Goal: Information Seeking & Learning: Learn about a topic

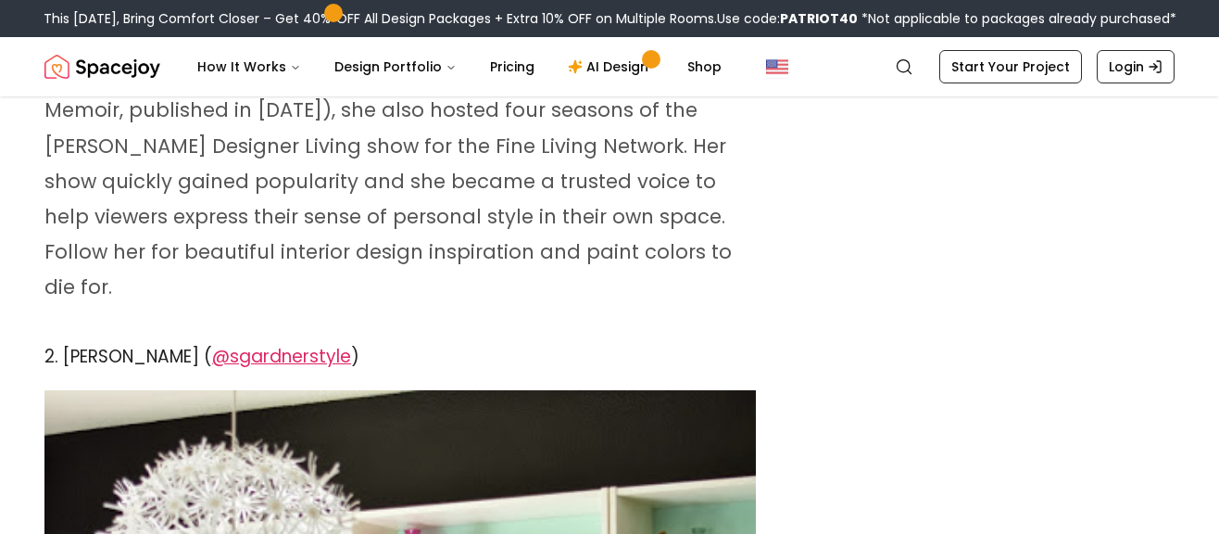
scroll to position [1993, 0]
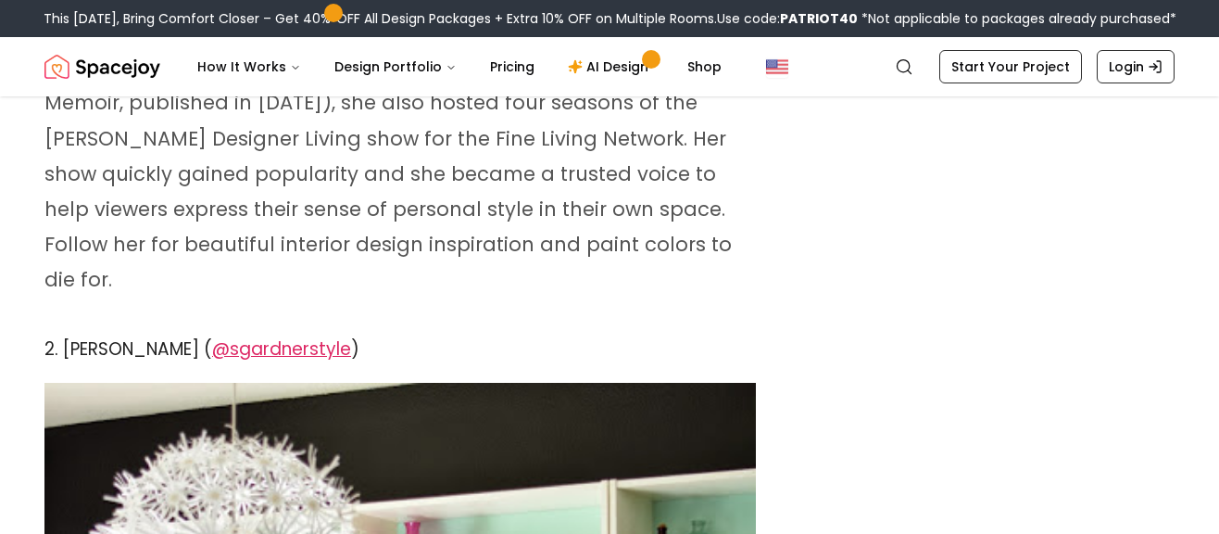
click at [290, 336] on span "@sgardnerstyle" at bounding box center [281, 348] width 139 height 25
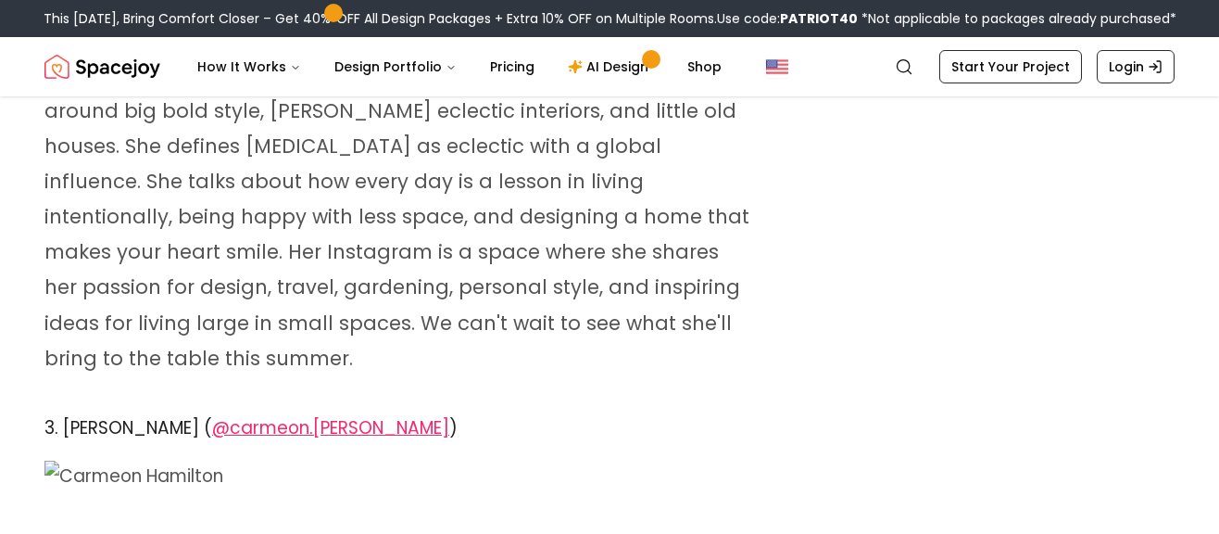
scroll to position [3578, 0]
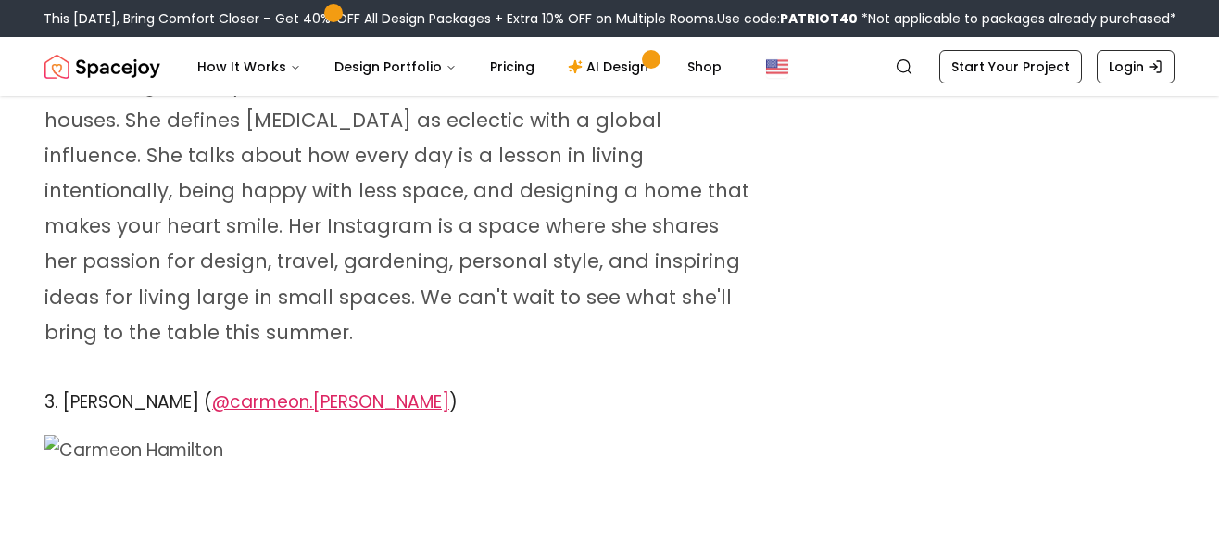
click at [349, 389] on span "@carmeon.[PERSON_NAME]" at bounding box center [330, 401] width 237 height 25
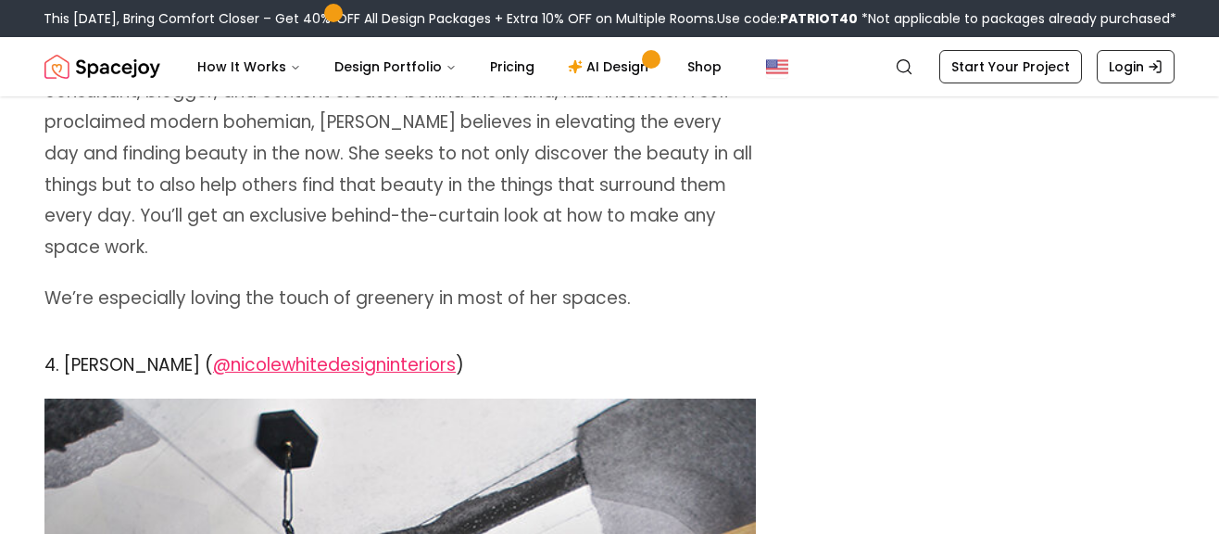
scroll to position [5018, 0]
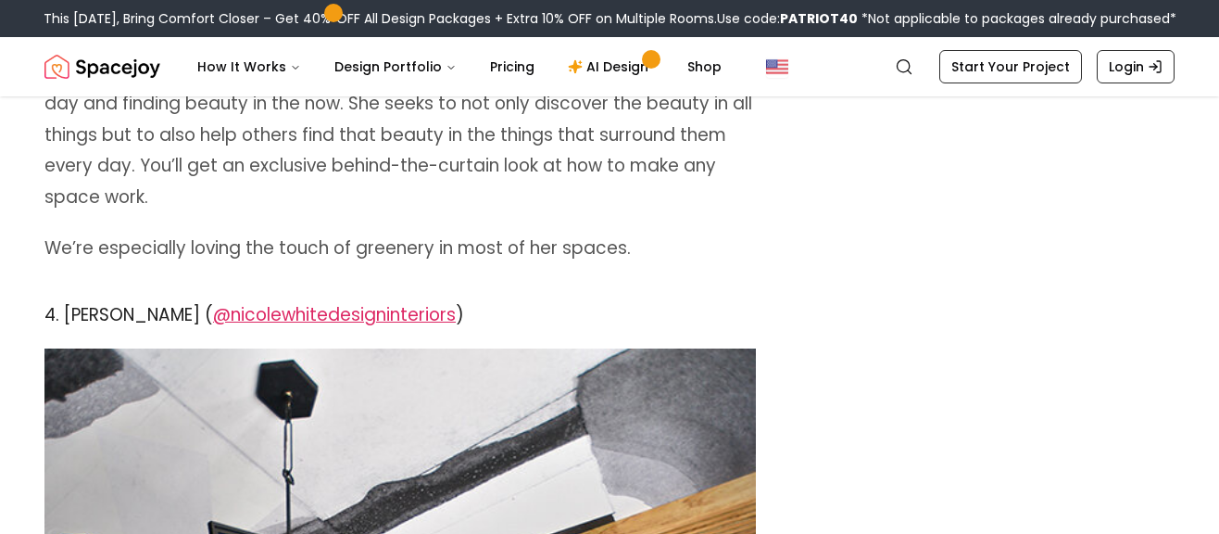
click at [361, 302] on span "@nicolewhitedesigninteriors" at bounding box center [334, 314] width 243 height 25
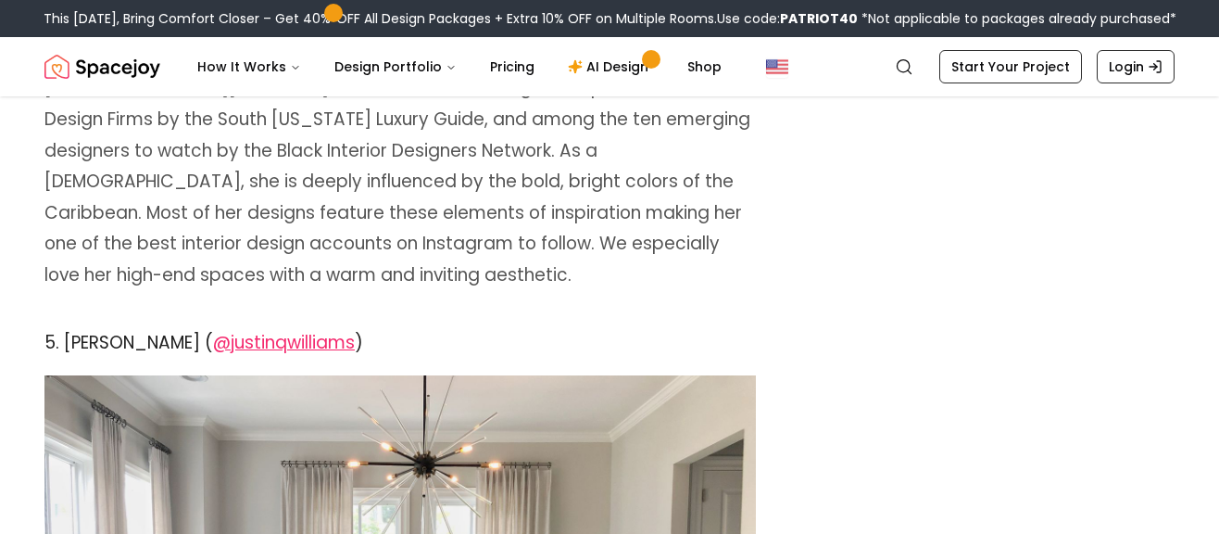
scroll to position [6460, 0]
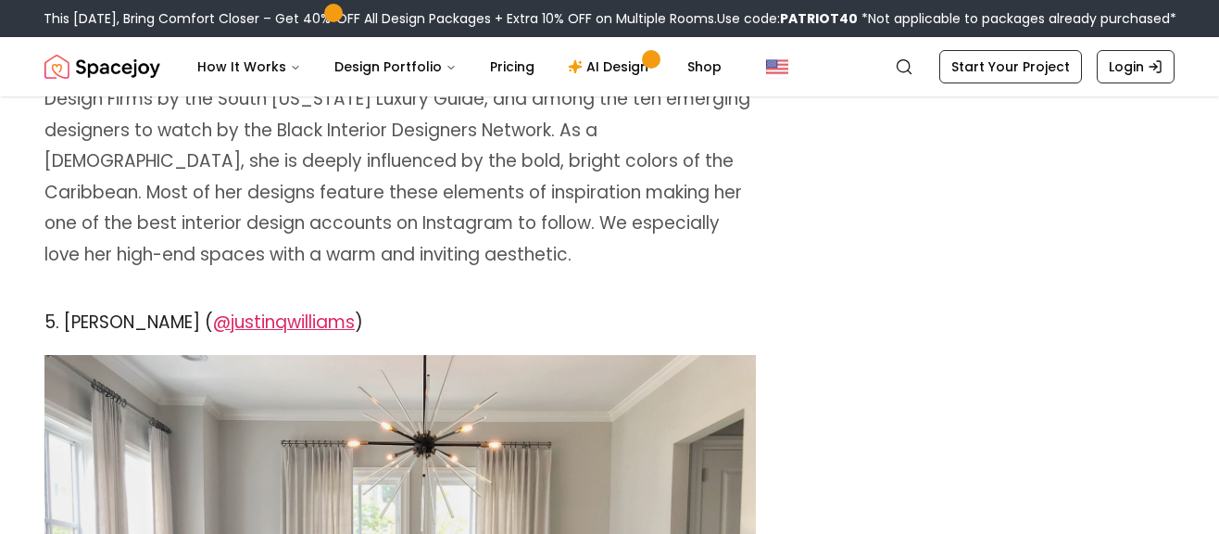
click at [346, 309] on span "@justinqwilliams" at bounding box center [284, 321] width 142 height 25
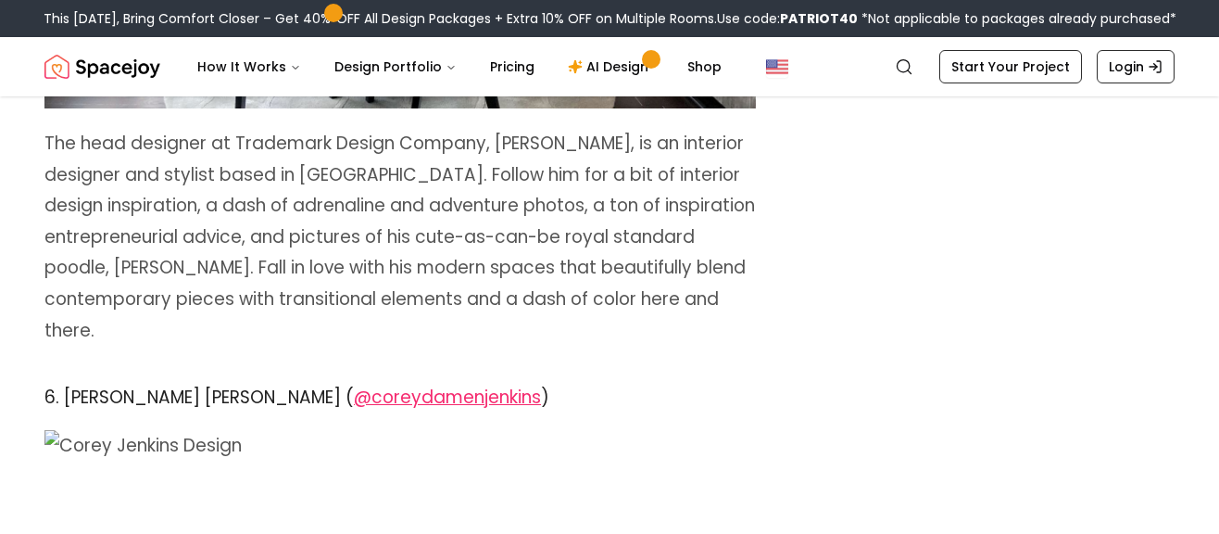
scroll to position [7241, 0]
click at [417, 383] on span "@coreydamenjenkins" at bounding box center [447, 395] width 187 height 25
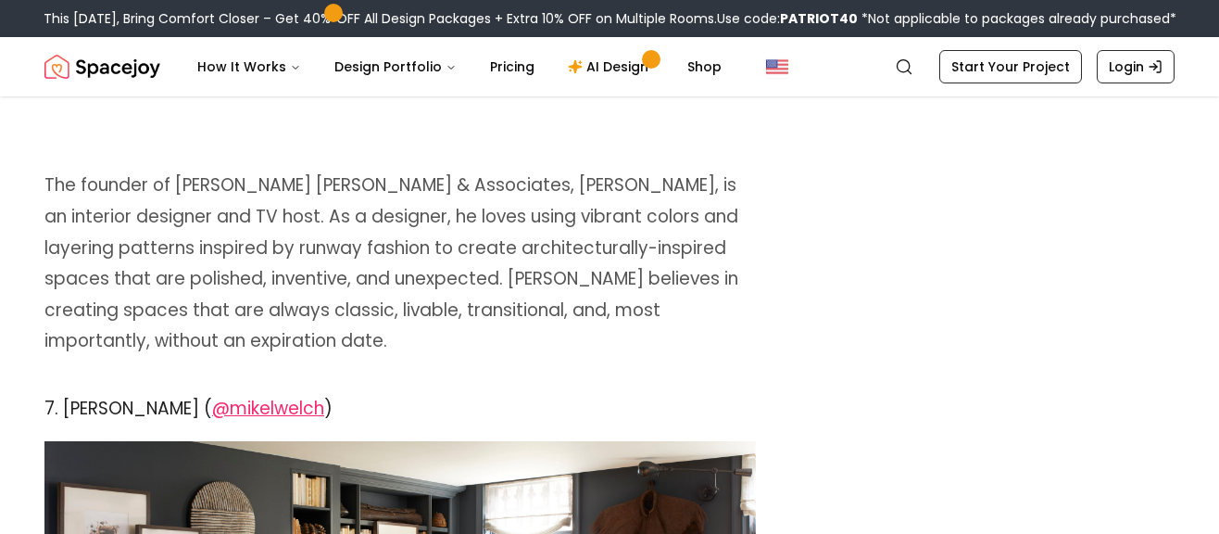
scroll to position [7988, 0]
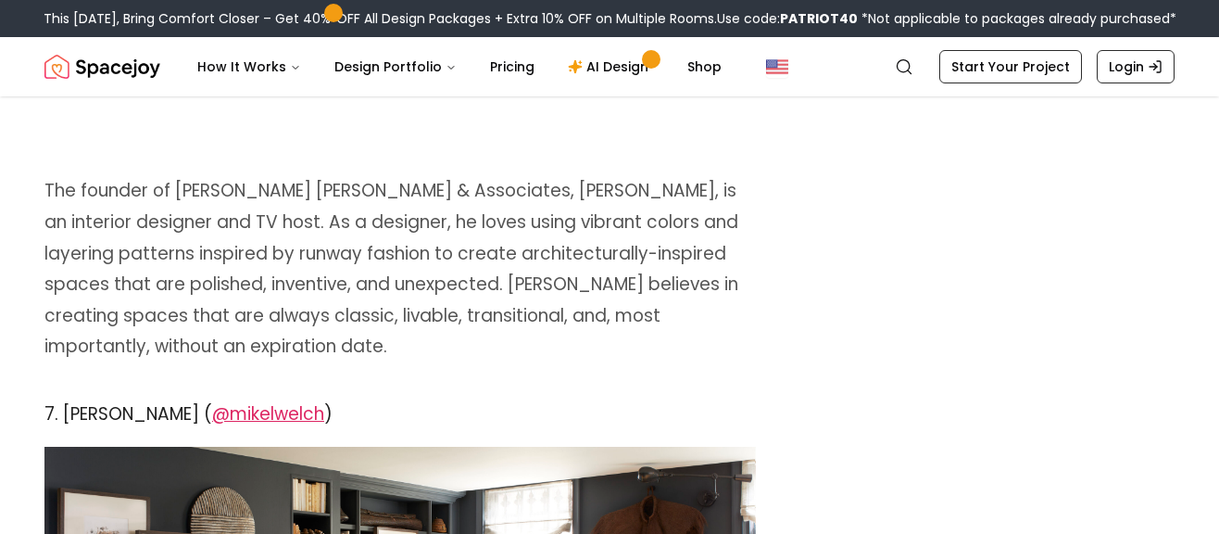
click at [222, 401] on span "@mikelwelch" at bounding box center [268, 413] width 112 height 25
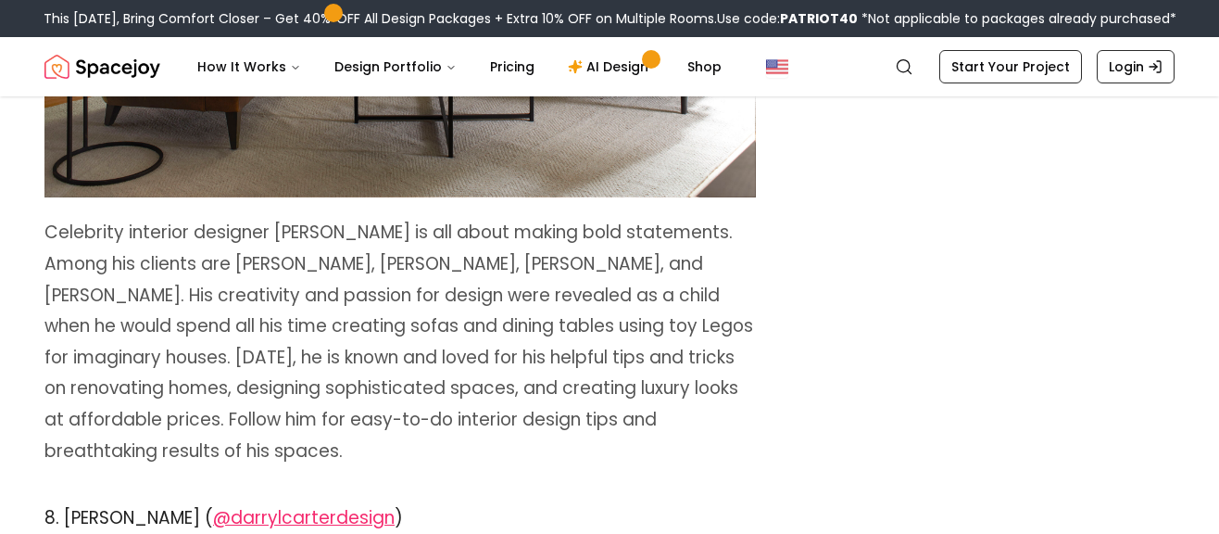
scroll to position [8845, 0]
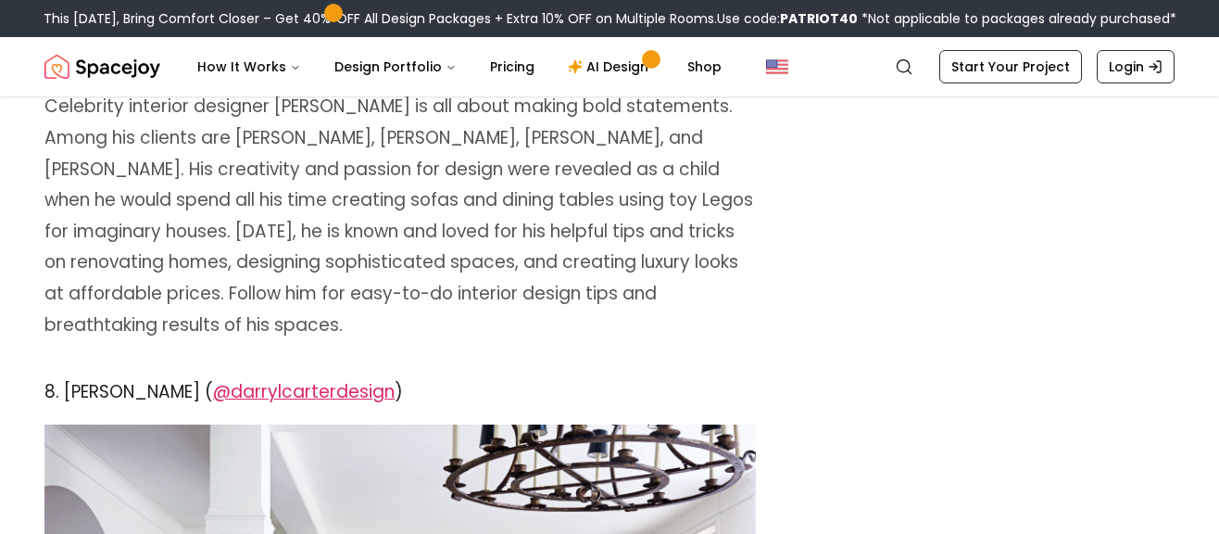
click at [283, 379] on span "@darrylcarterdesign" at bounding box center [304, 391] width 182 height 25
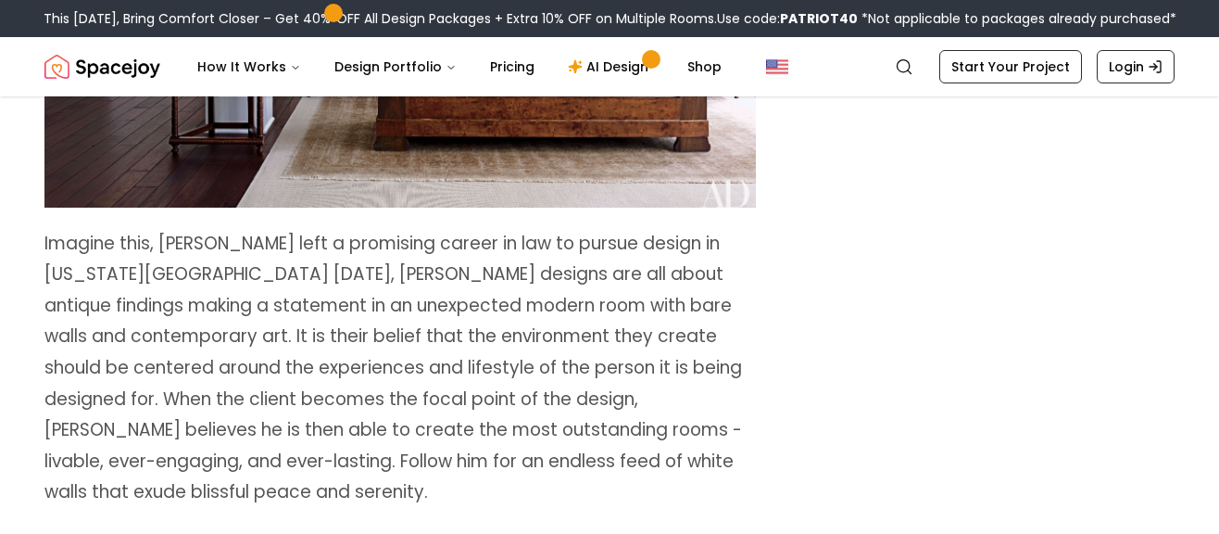
scroll to position [9651, 0]
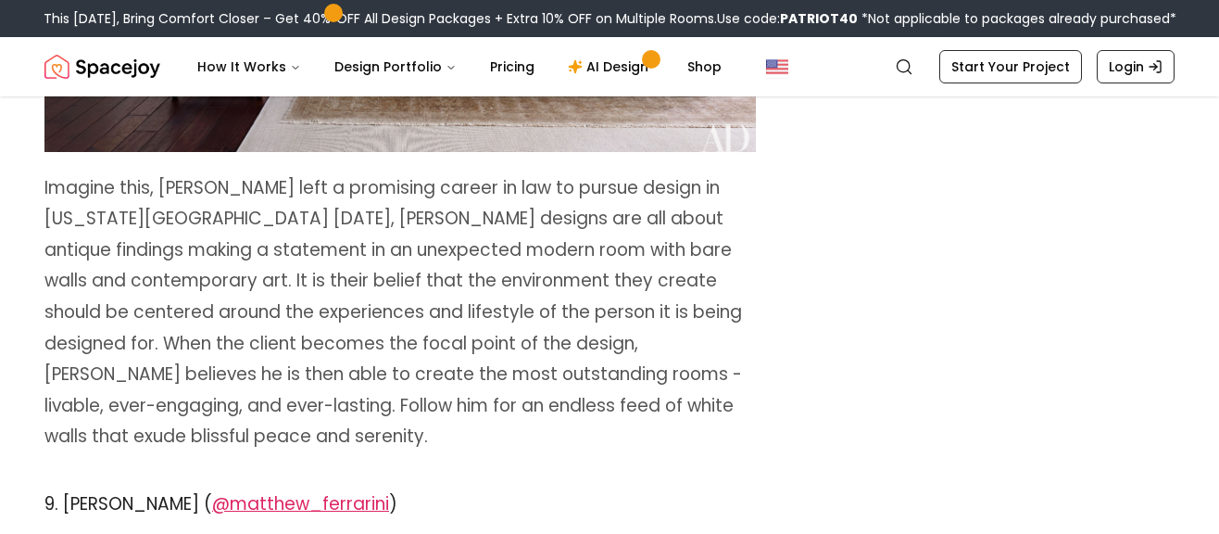
click at [351, 491] on span "@matthew_ferrarini" at bounding box center [300, 503] width 177 height 25
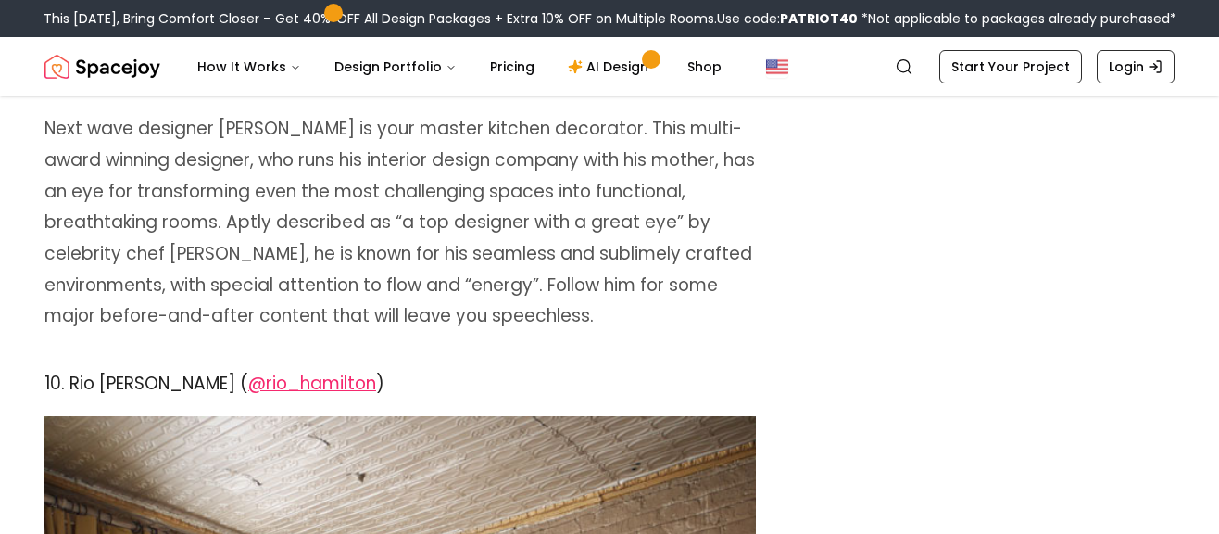
scroll to position [10569, 0]
click at [280, 370] on span "@rio_hamilton" at bounding box center [312, 382] width 128 height 25
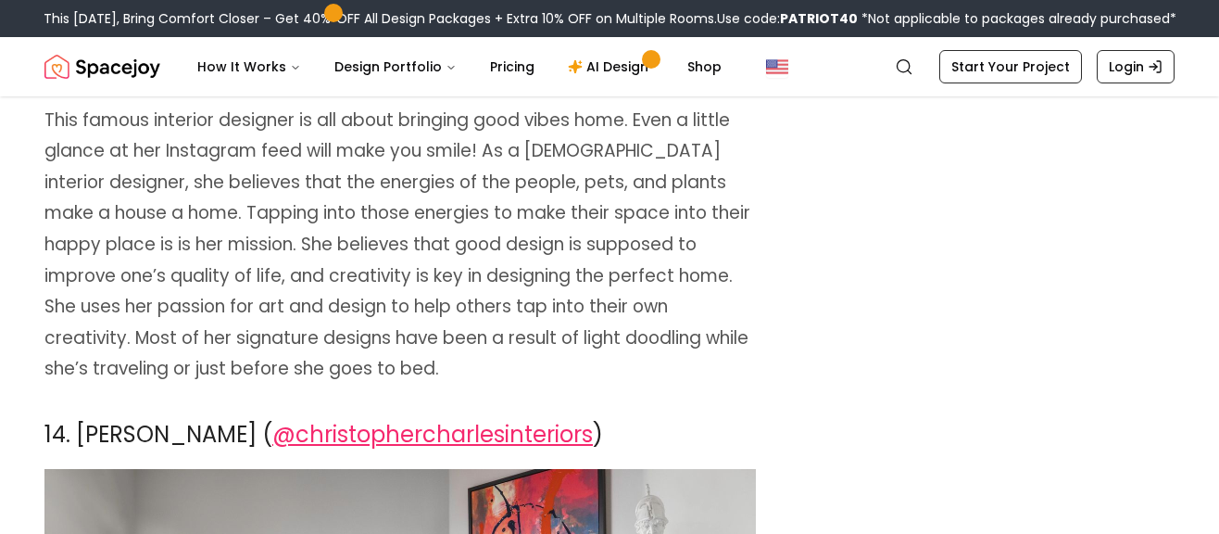
scroll to position [14390, 0]
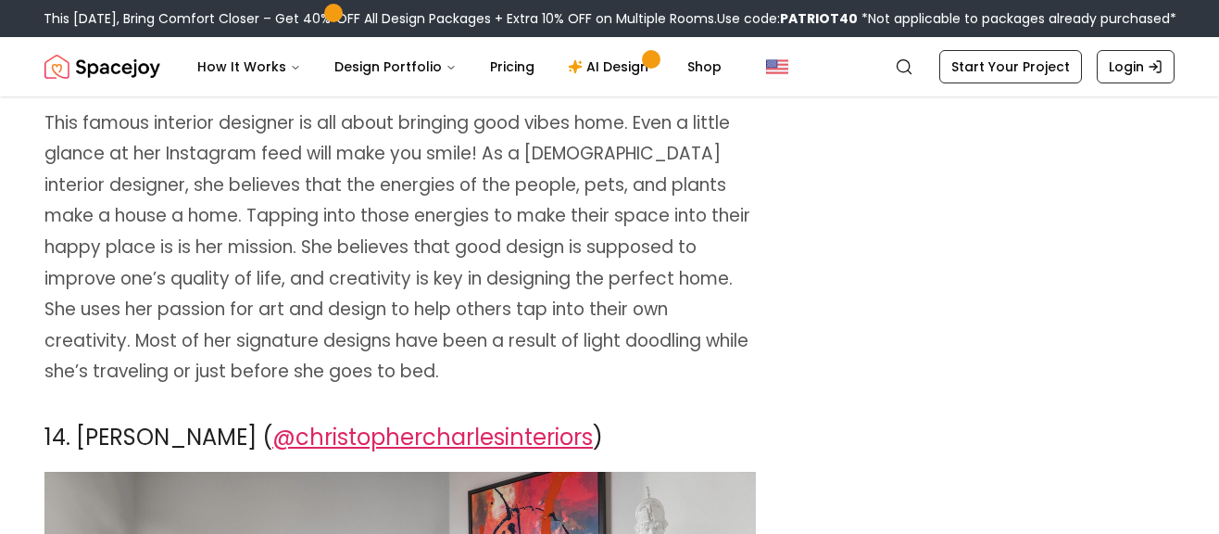
click at [379, 421] on span "@christophercharlesinteriors" at bounding box center [432, 436] width 321 height 31
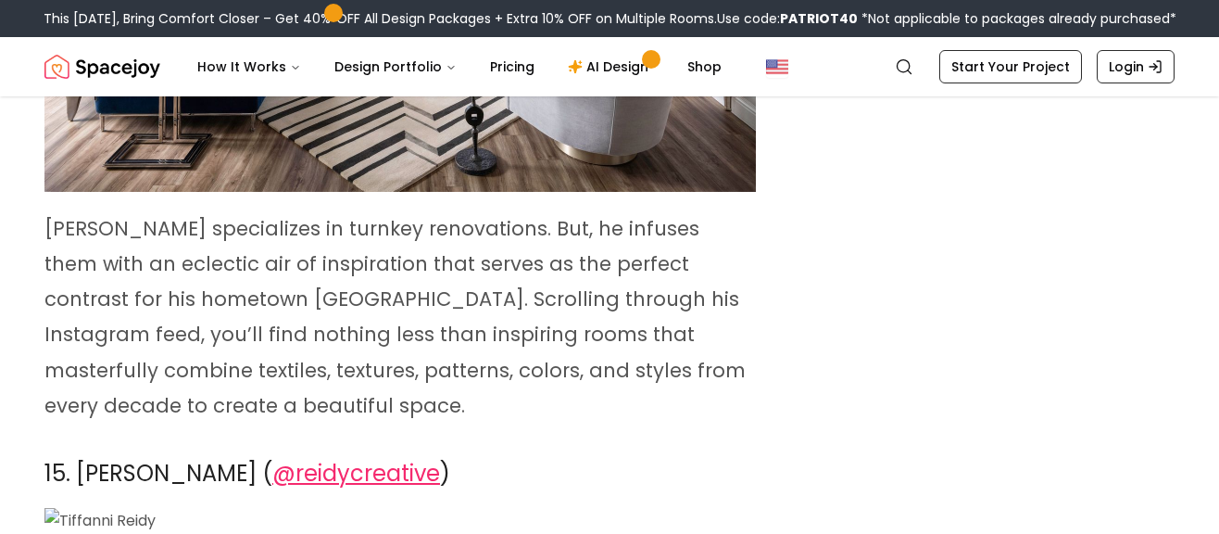
scroll to position [15244, 0]
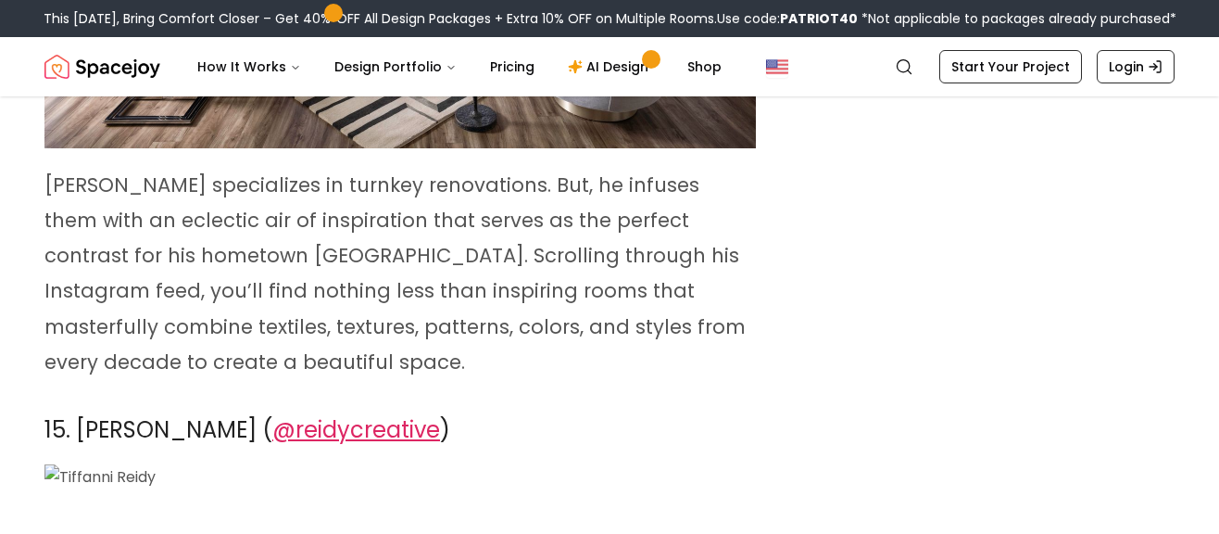
click at [372, 414] on span "@reidycreative" at bounding box center [356, 429] width 168 height 31
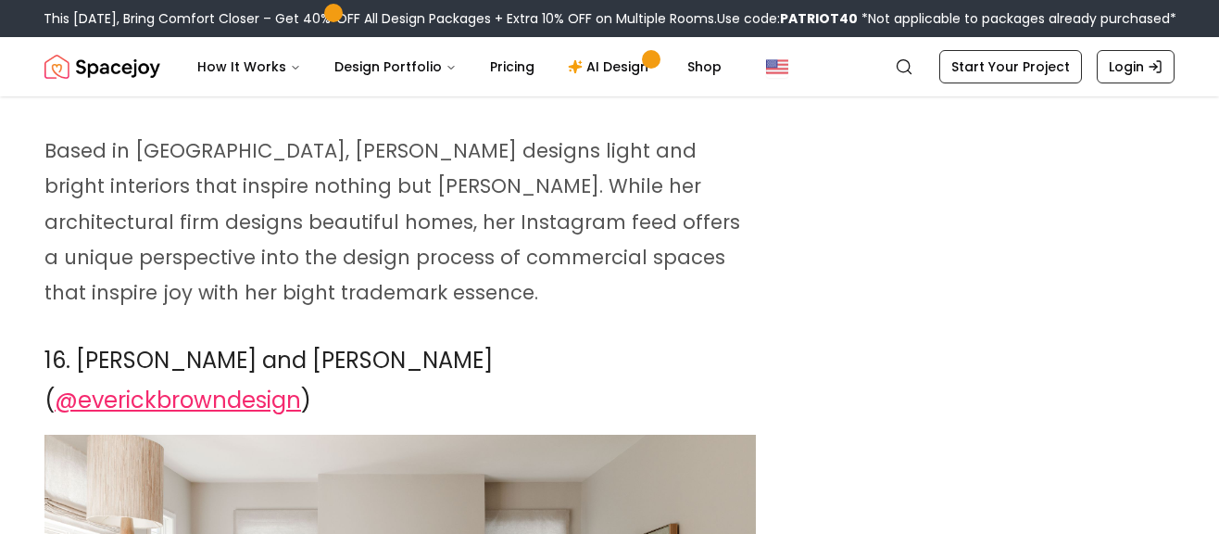
scroll to position [16126, 0]
click at [301, 385] on span "@everickbrowndesign" at bounding box center [178, 400] width 246 height 31
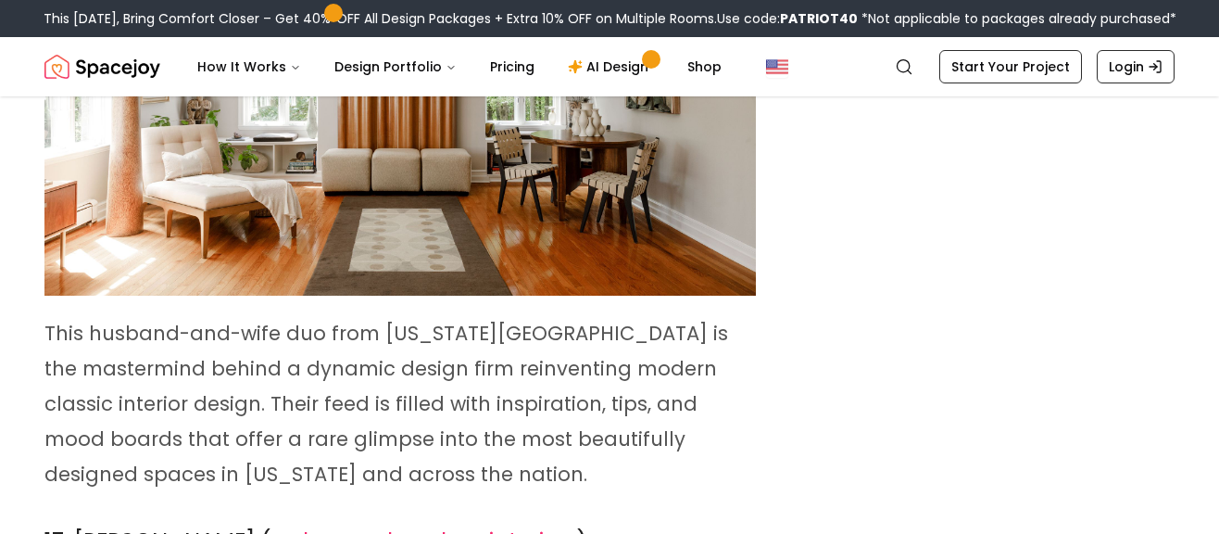
scroll to position [16677, 0]
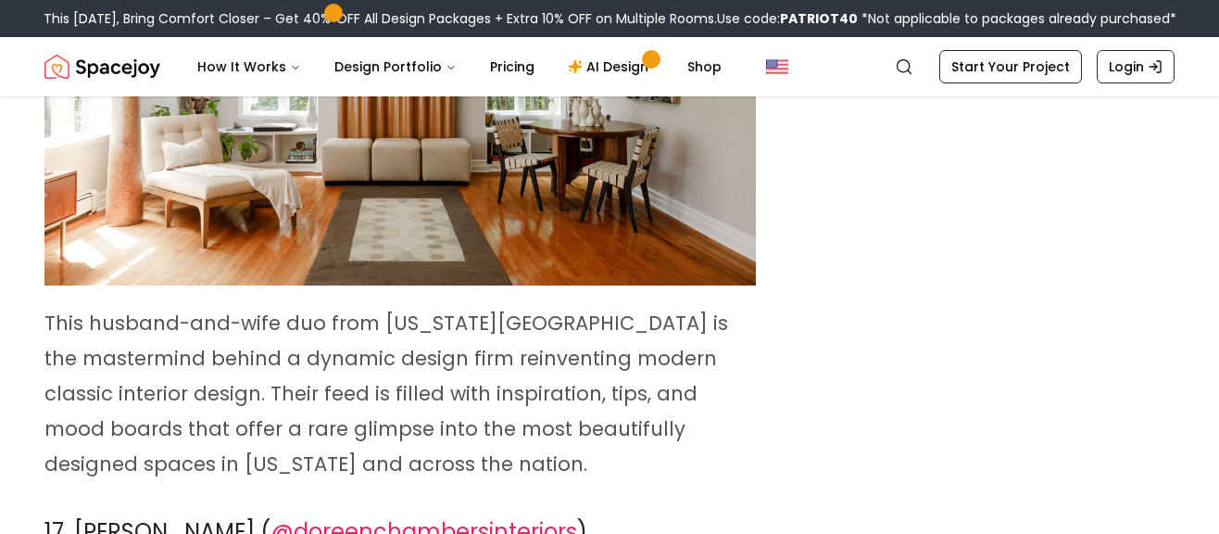
click at [396, 516] on span "@doreenchambersinteriors" at bounding box center [423, 531] width 307 height 31
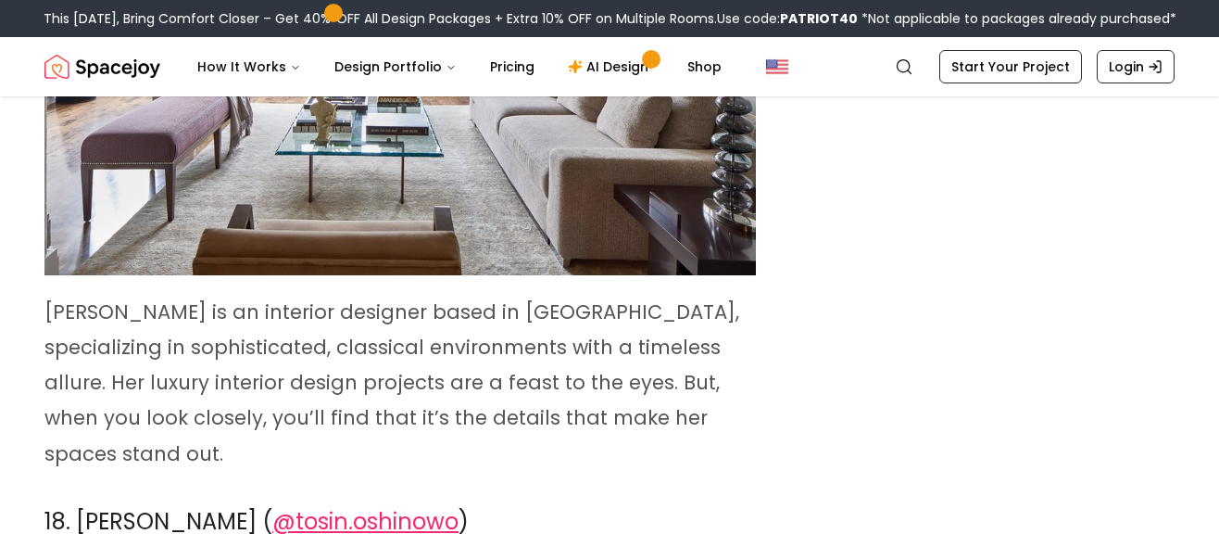
scroll to position [17500, 0]
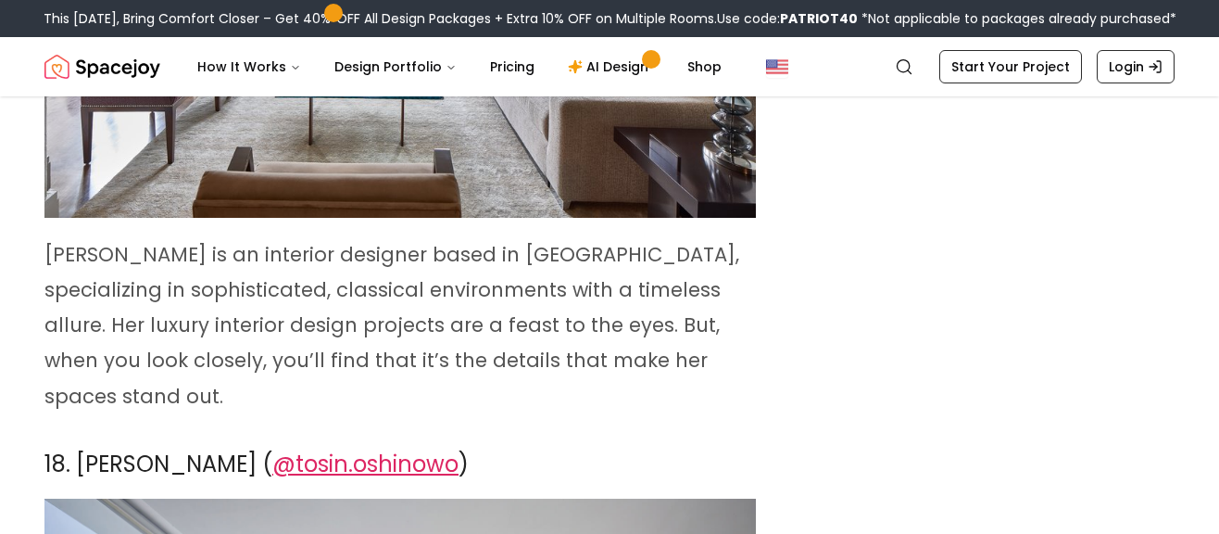
click at [391, 448] on span "@tosin.oshinowo" at bounding box center [365, 463] width 186 height 31
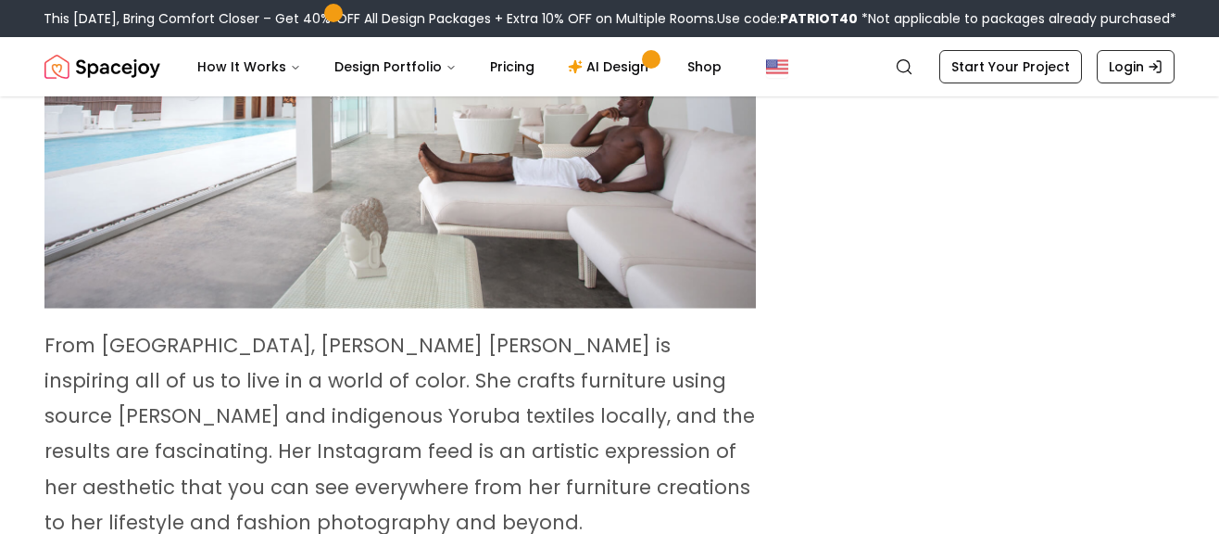
scroll to position [18182, 0]
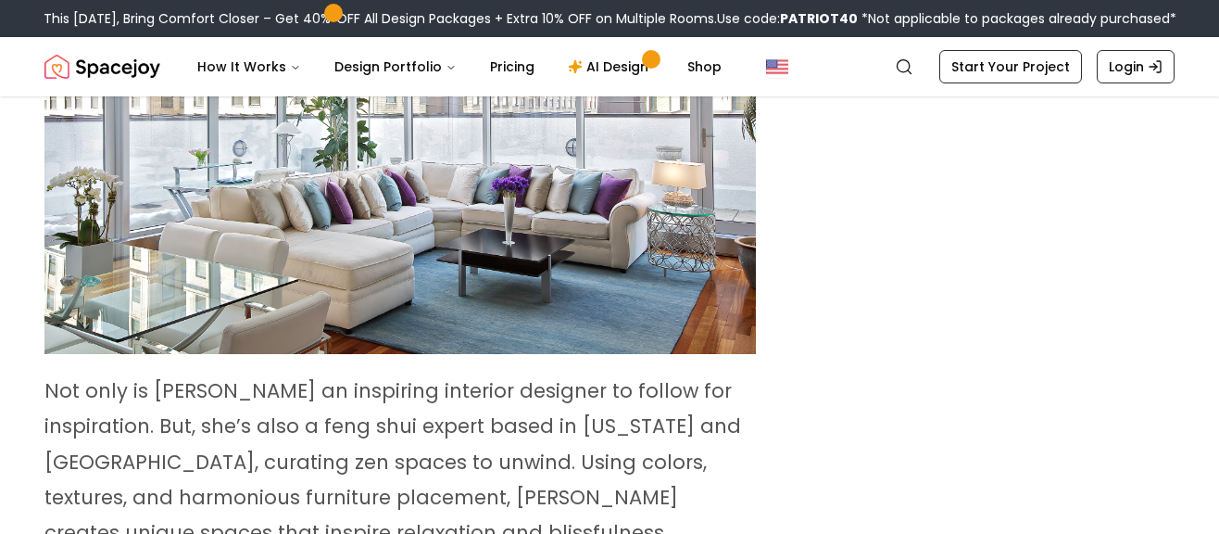
scroll to position [18910, 0]
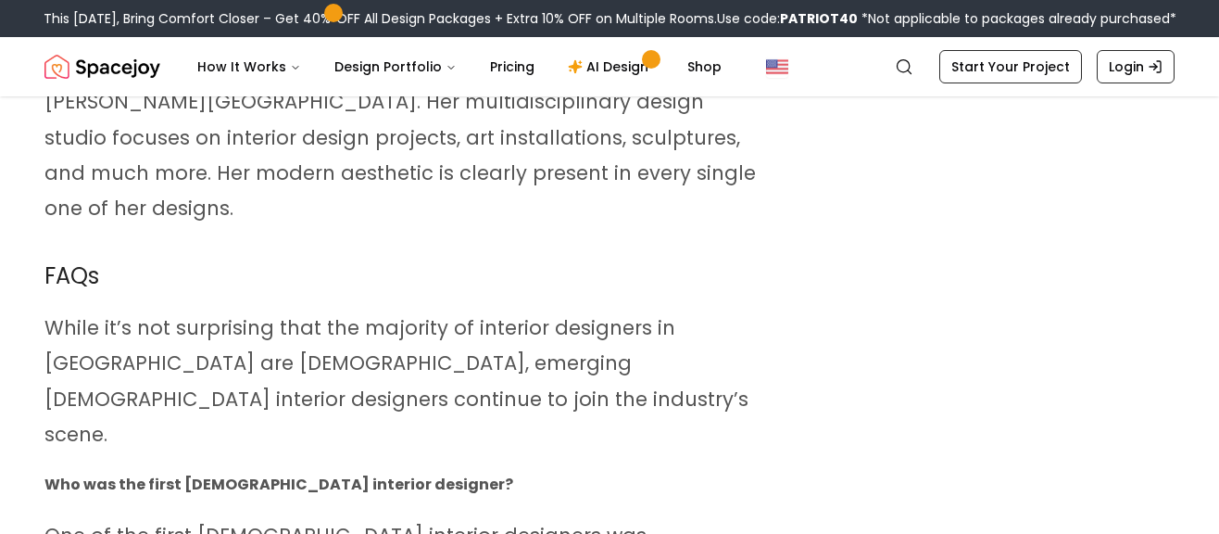
scroll to position [20028, 0]
